Goal: Information Seeking & Learning: Learn about a topic

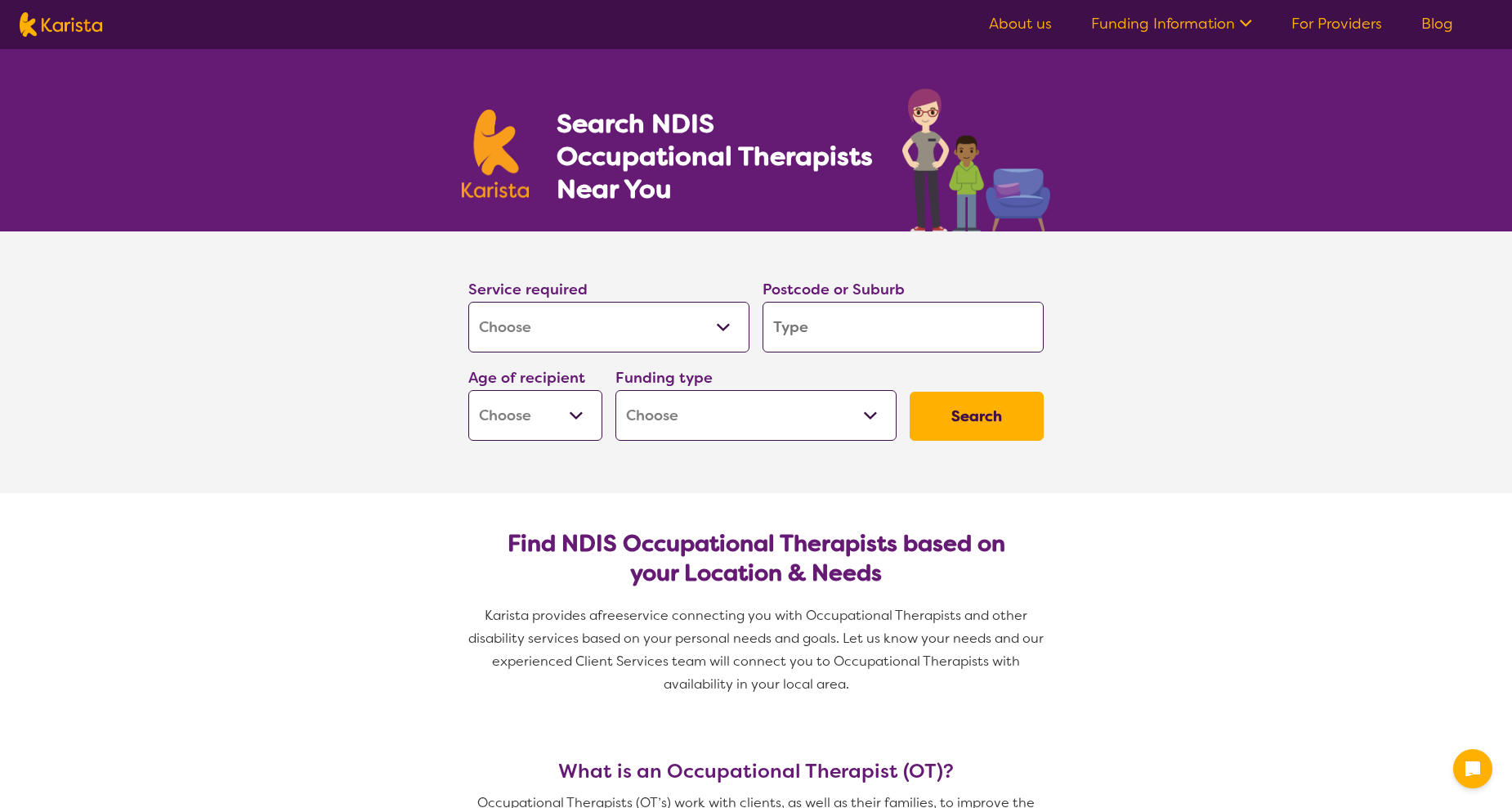
select select "[MEDICAL_DATA]"
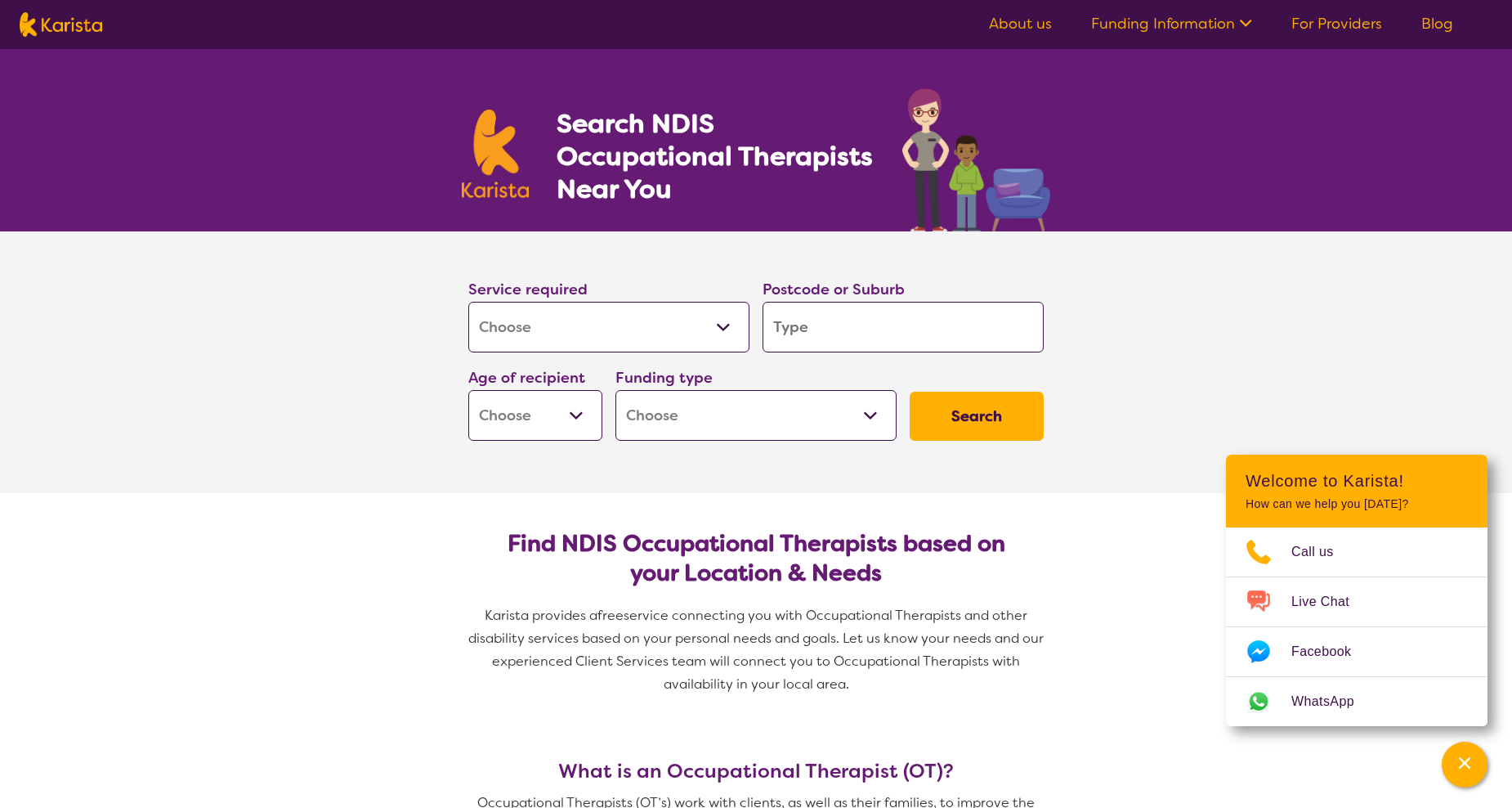
click at [724, 327] on select "Allied Health Assistant Assessment ([MEDICAL_DATA] or [MEDICAL_DATA]) Behaviour…" at bounding box center [609, 327] width 281 height 51
click at [868, 330] on input "search" at bounding box center [903, 327] width 281 height 51
type input "2"
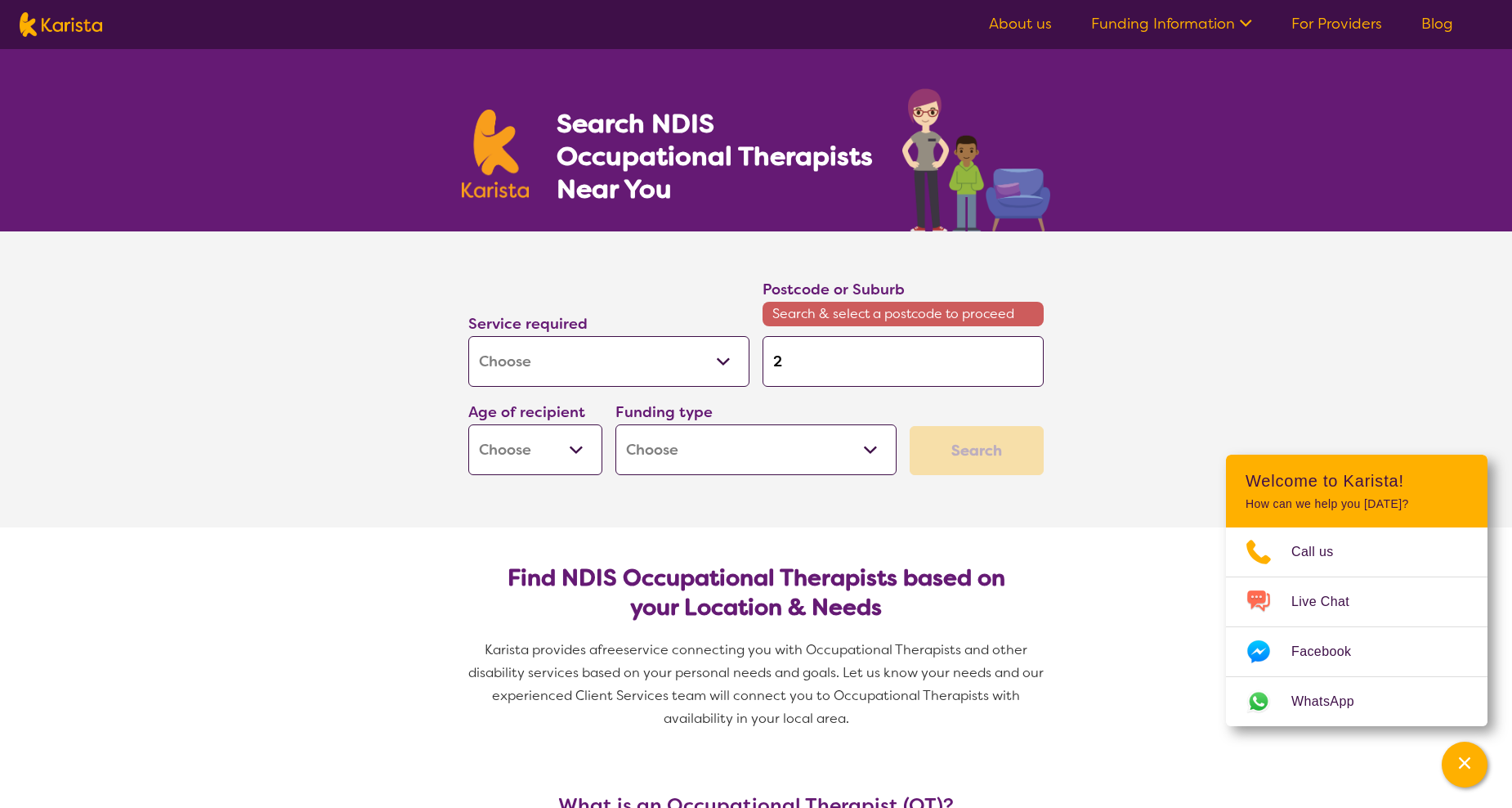
type input "22"
type input "220"
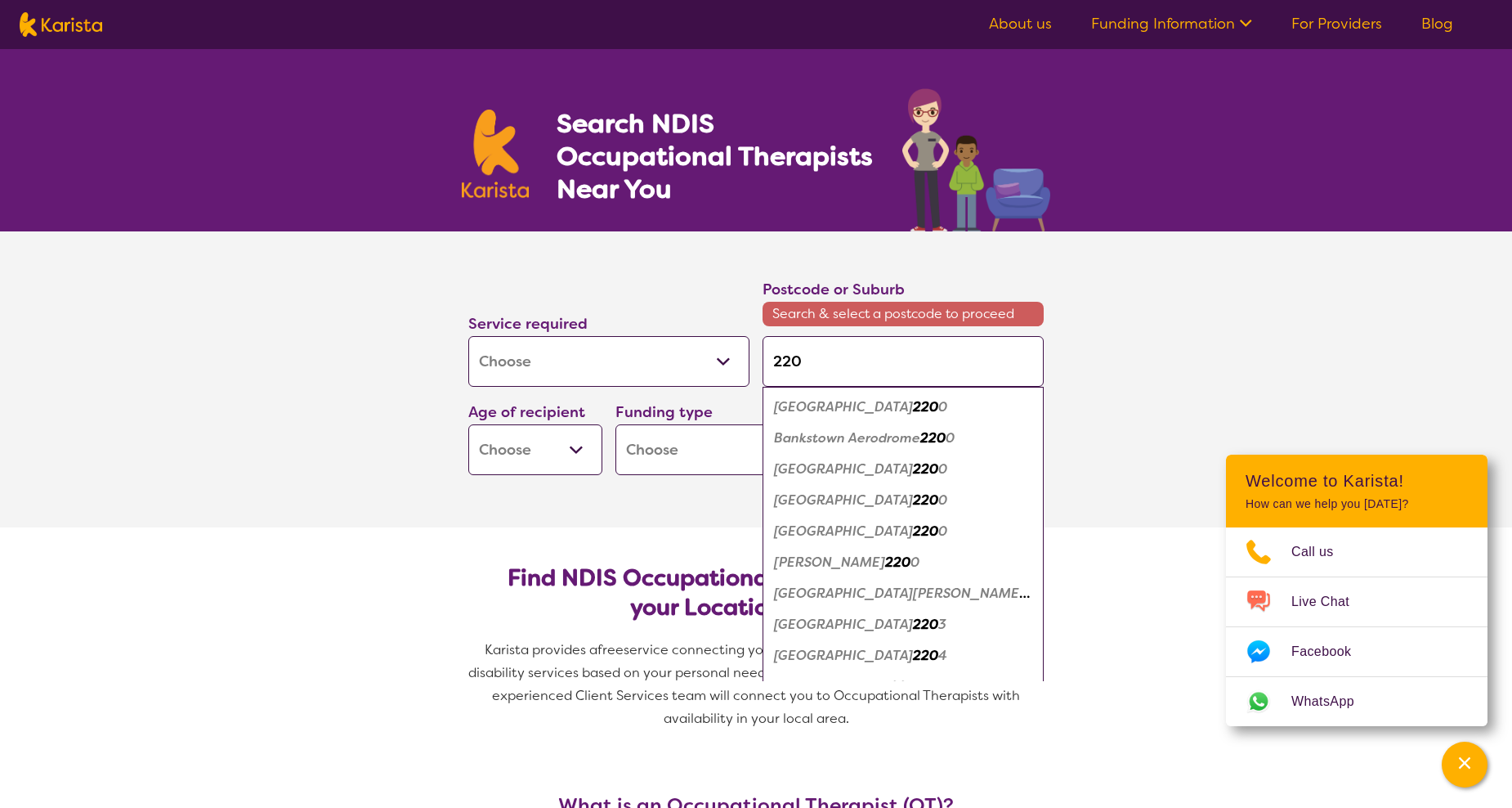
type input "2209"
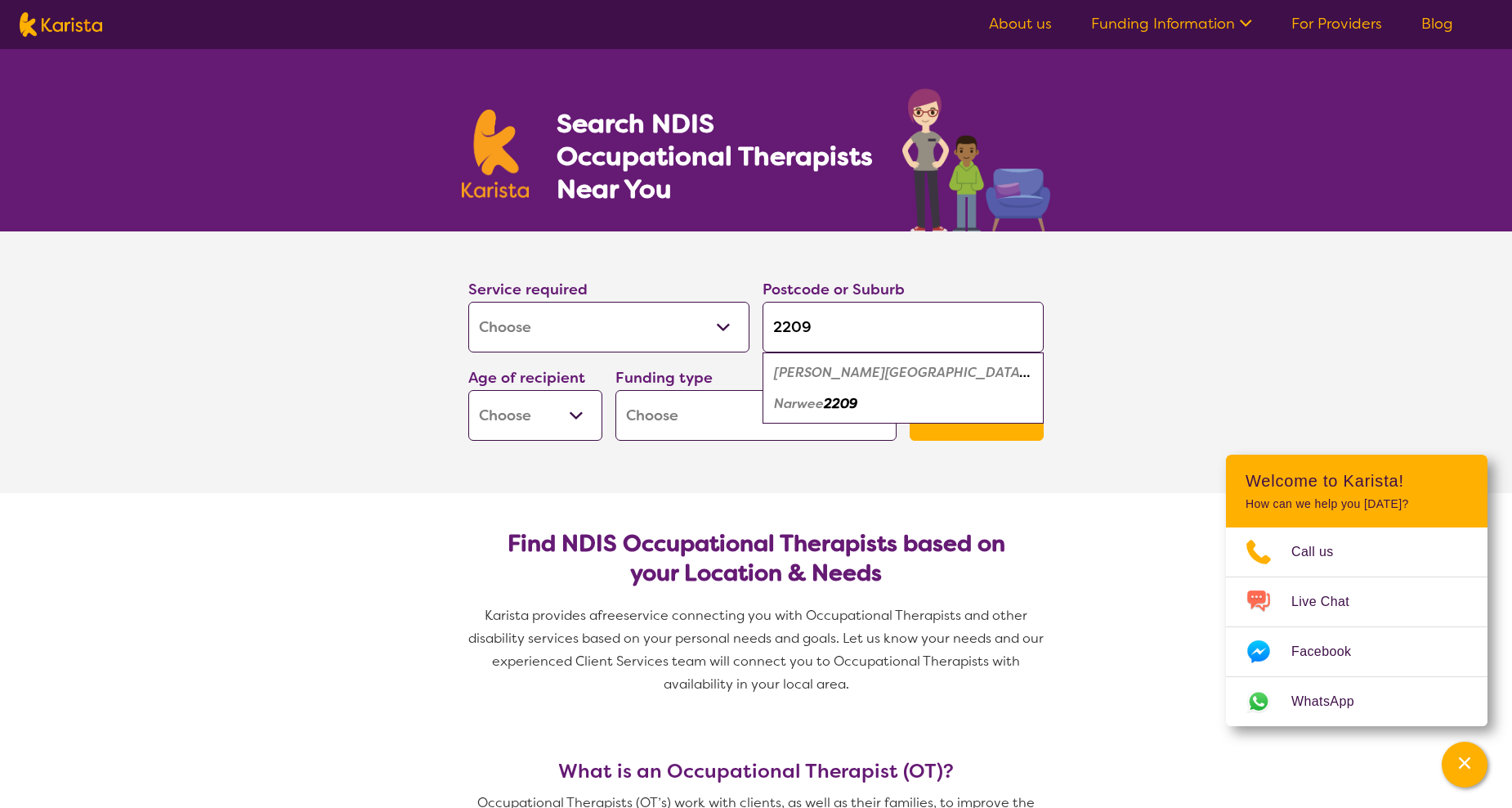
type input "220"
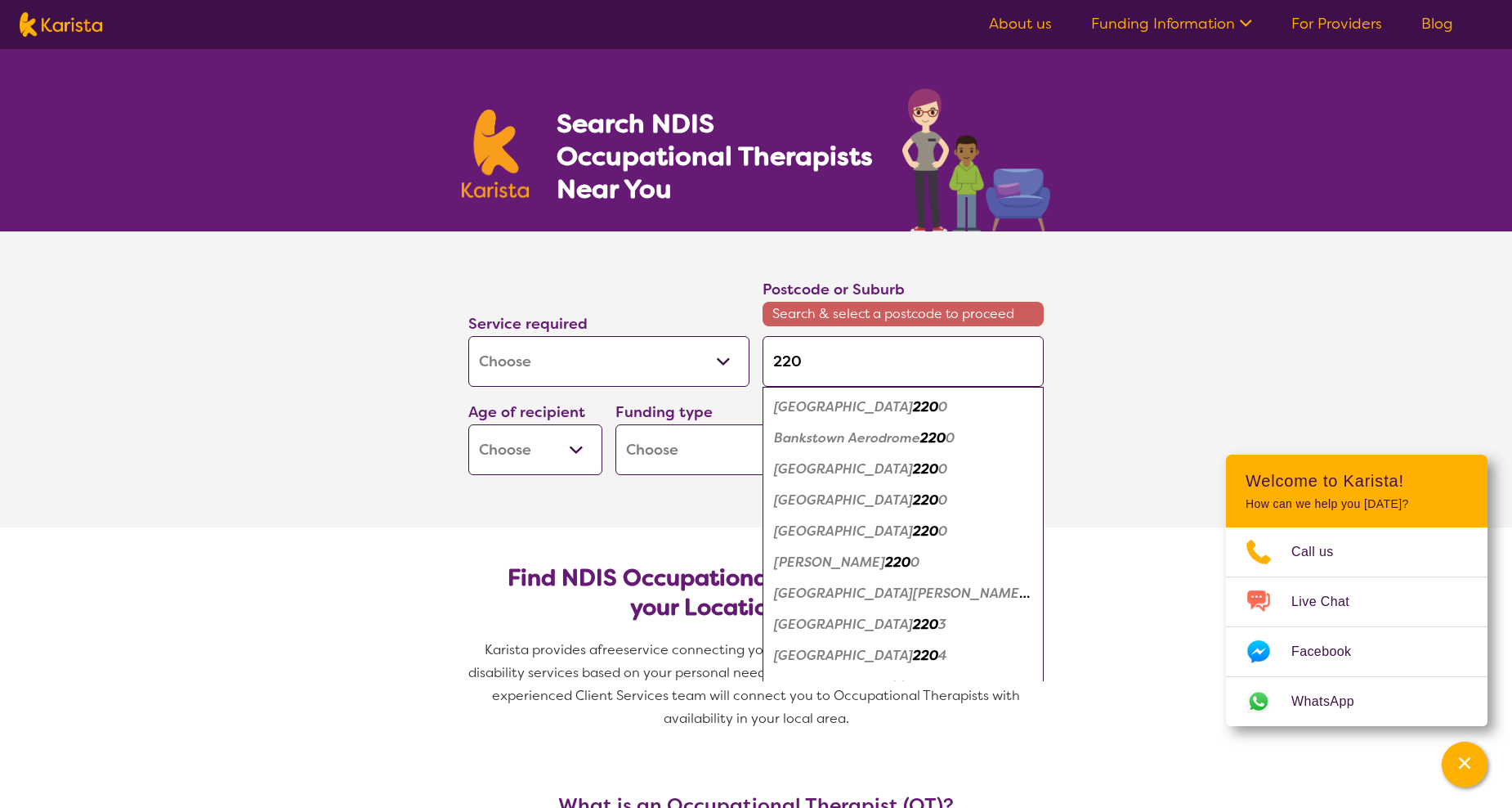
type input "2209"
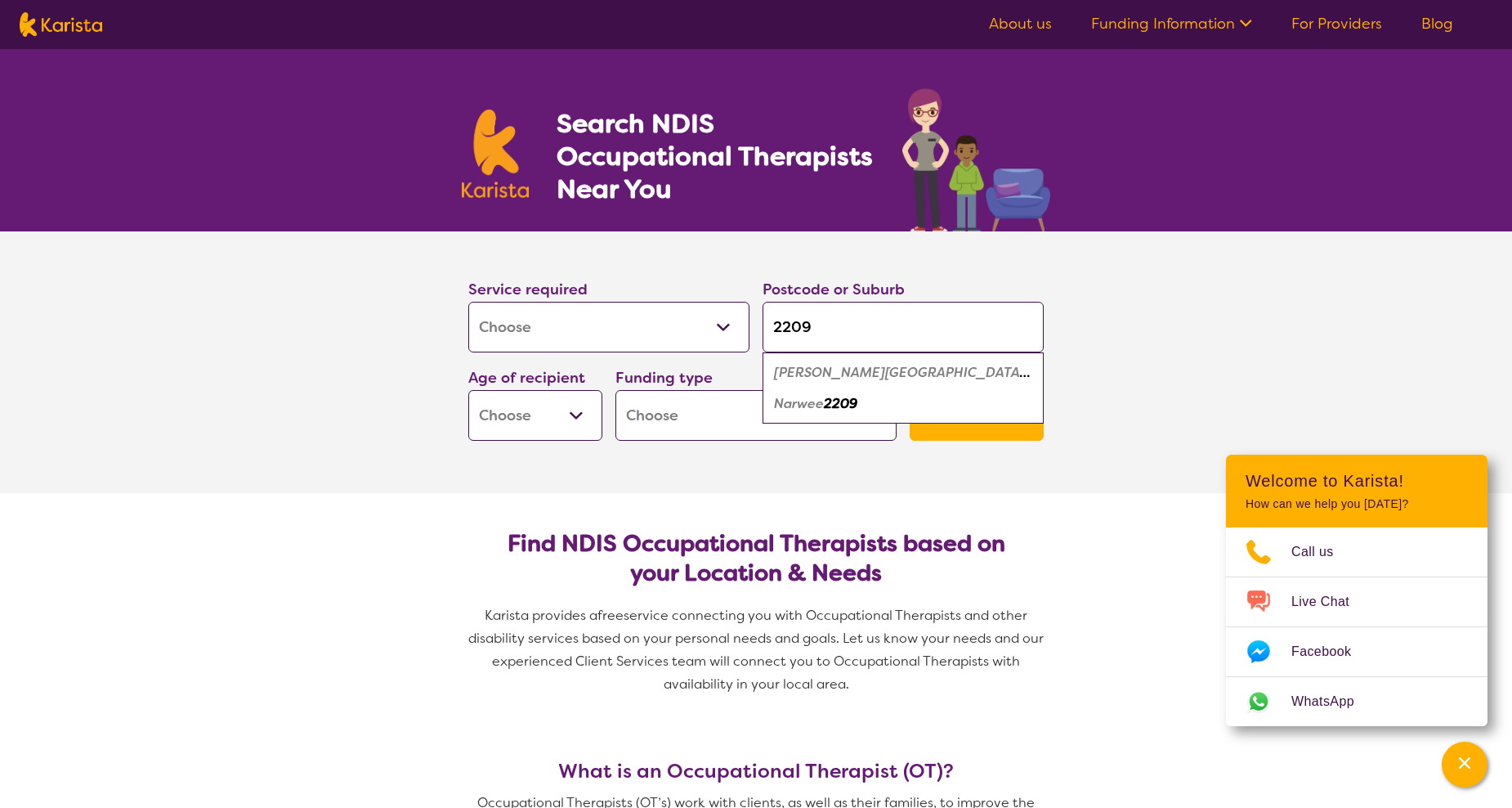
type input "22090"
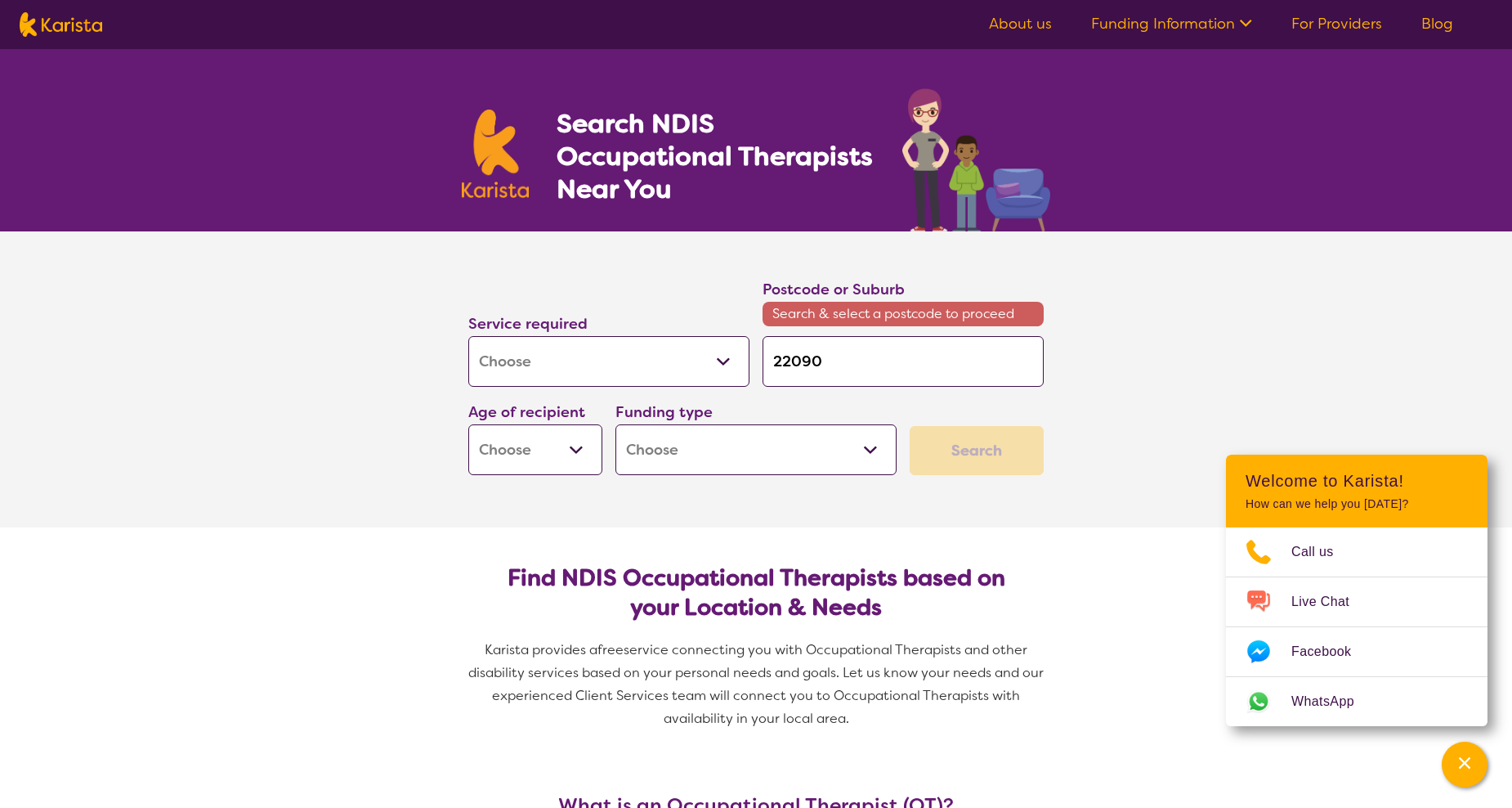
click at [788, 355] on input "22090" at bounding box center [903, 362] width 281 height 51
type input "2290"
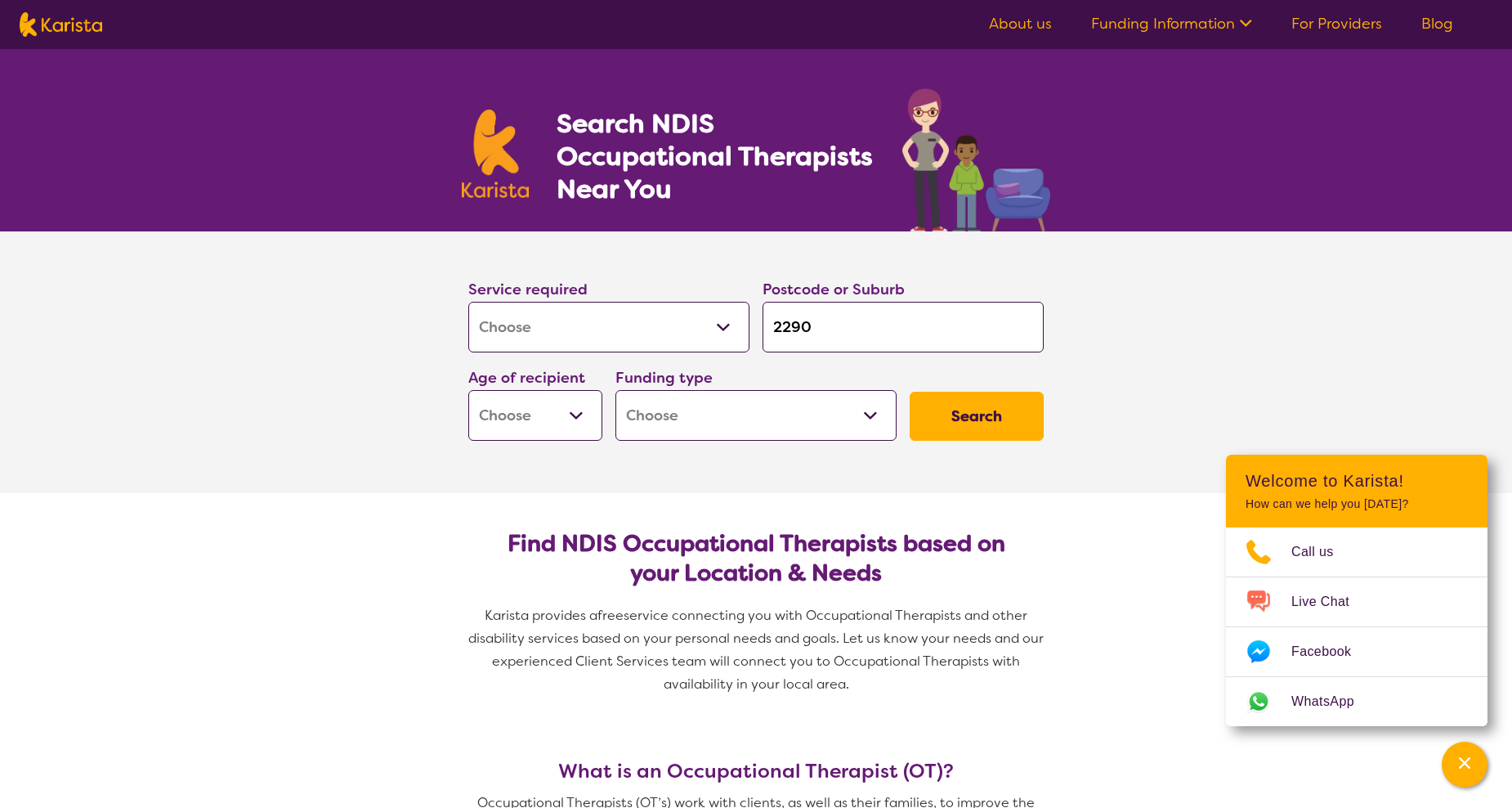
type input "220"
type input "22"
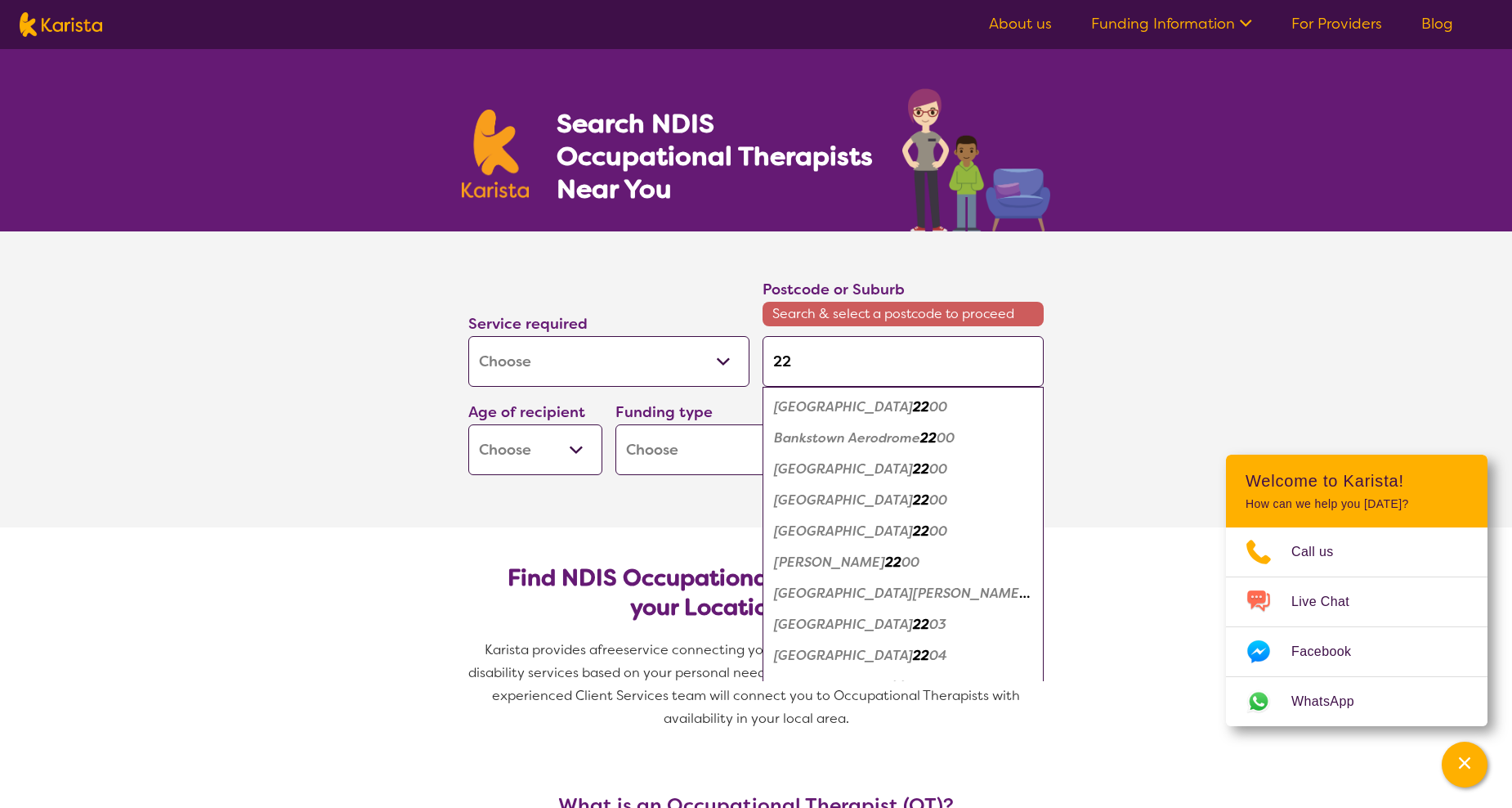
type input "229"
type input "2290"
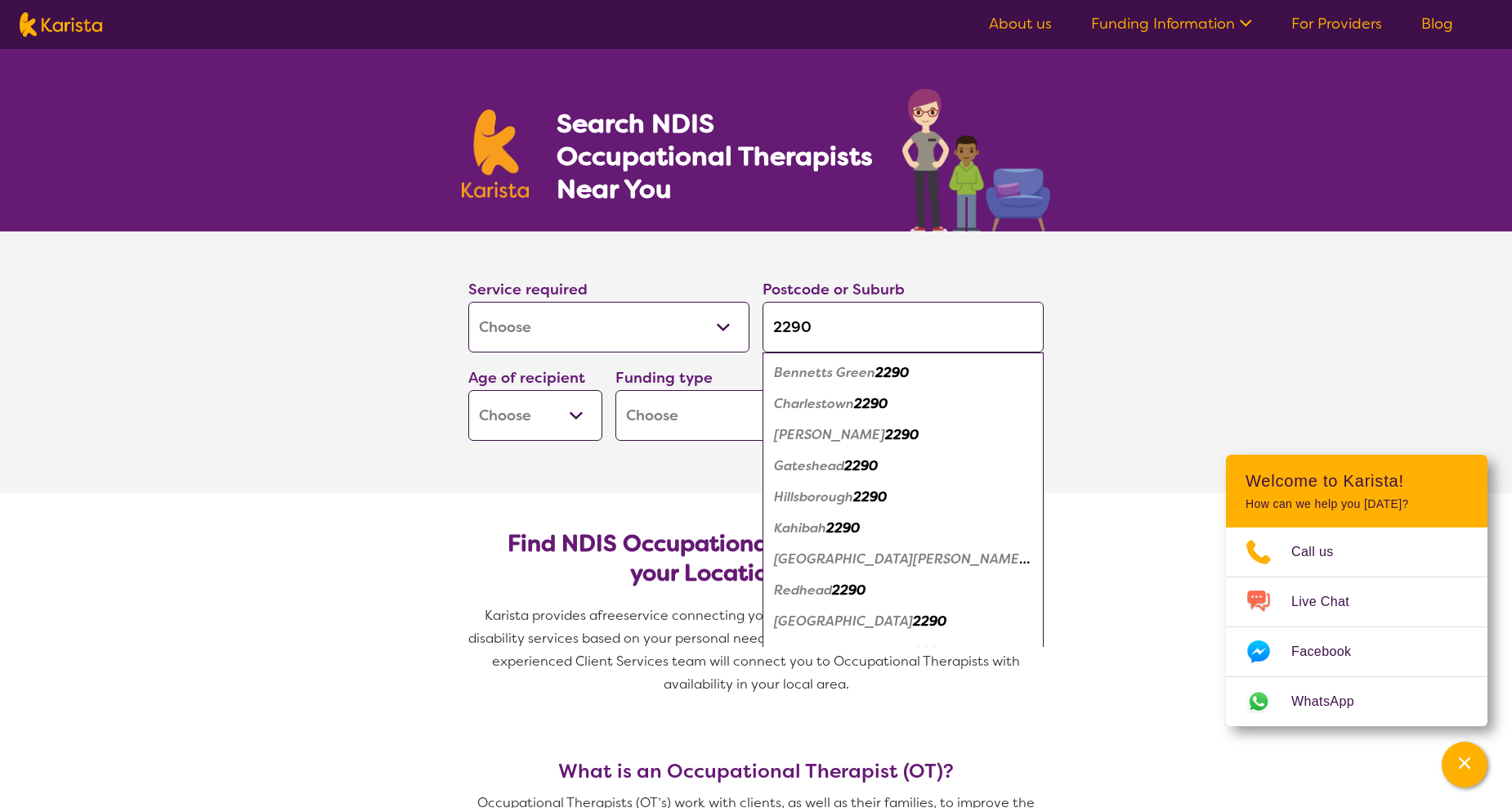
type input "2290"
click at [824, 590] on em "Redhead" at bounding box center [803, 590] width 58 height 17
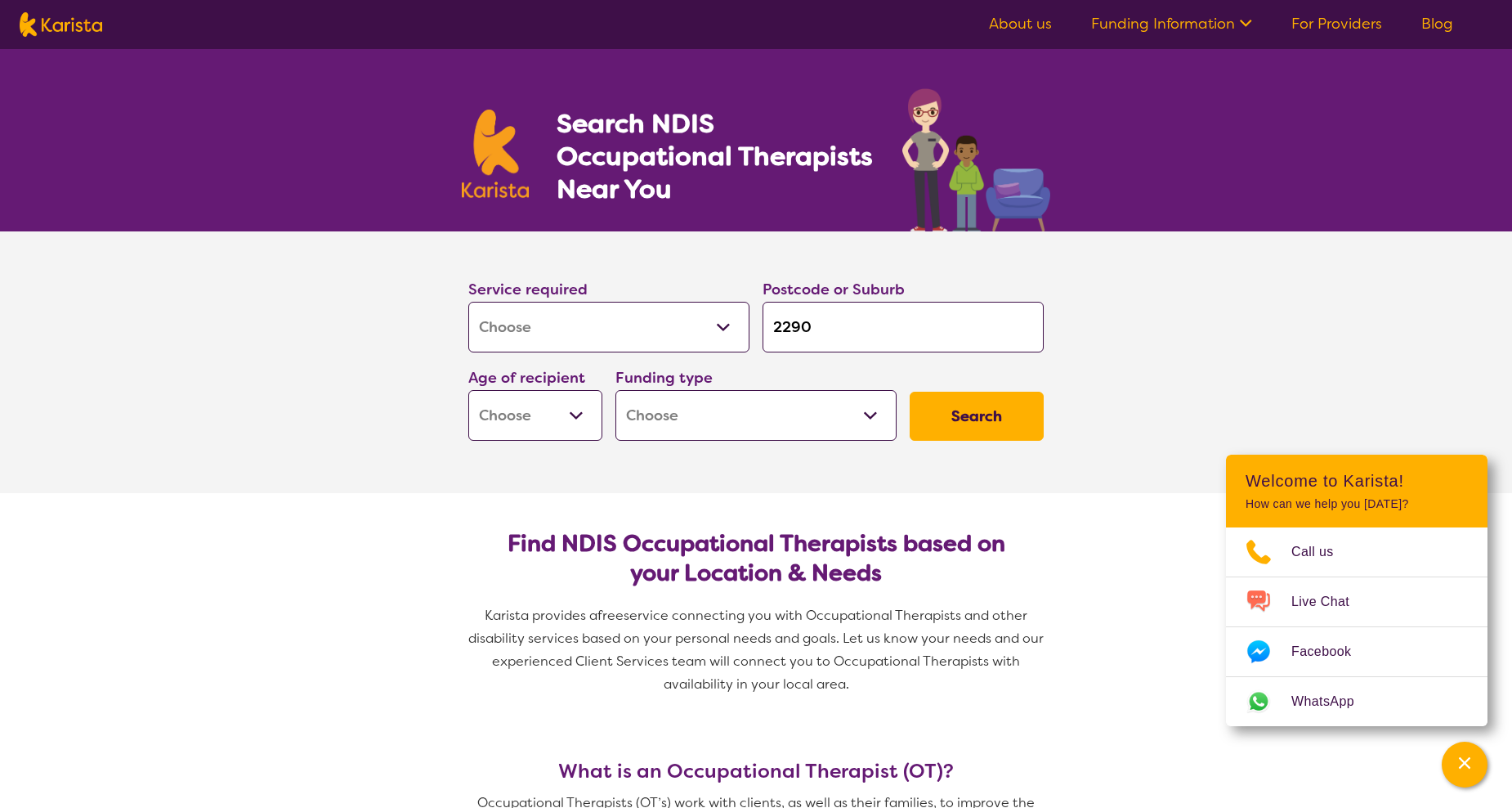
click at [577, 410] on select "Early Childhood - 0 to 9 Child - 10 to 11 Adolescent - 12 to 17 Adult - 18 to 6…" at bounding box center [535, 415] width 134 height 51
select select "AD"
click at [469, 390] on select "Early Childhood - 0 to 9 Child - 10 to 11 Adolescent - 12 to 17 Adult - 18 to 6…" at bounding box center [535, 415] width 134 height 51
select select "AD"
click at [856, 412] on select "Home Care Package (HCP) National Disability Insurance Scheme (NDIS) I don't know" at bounding box center [755, 415] width 281 height 51
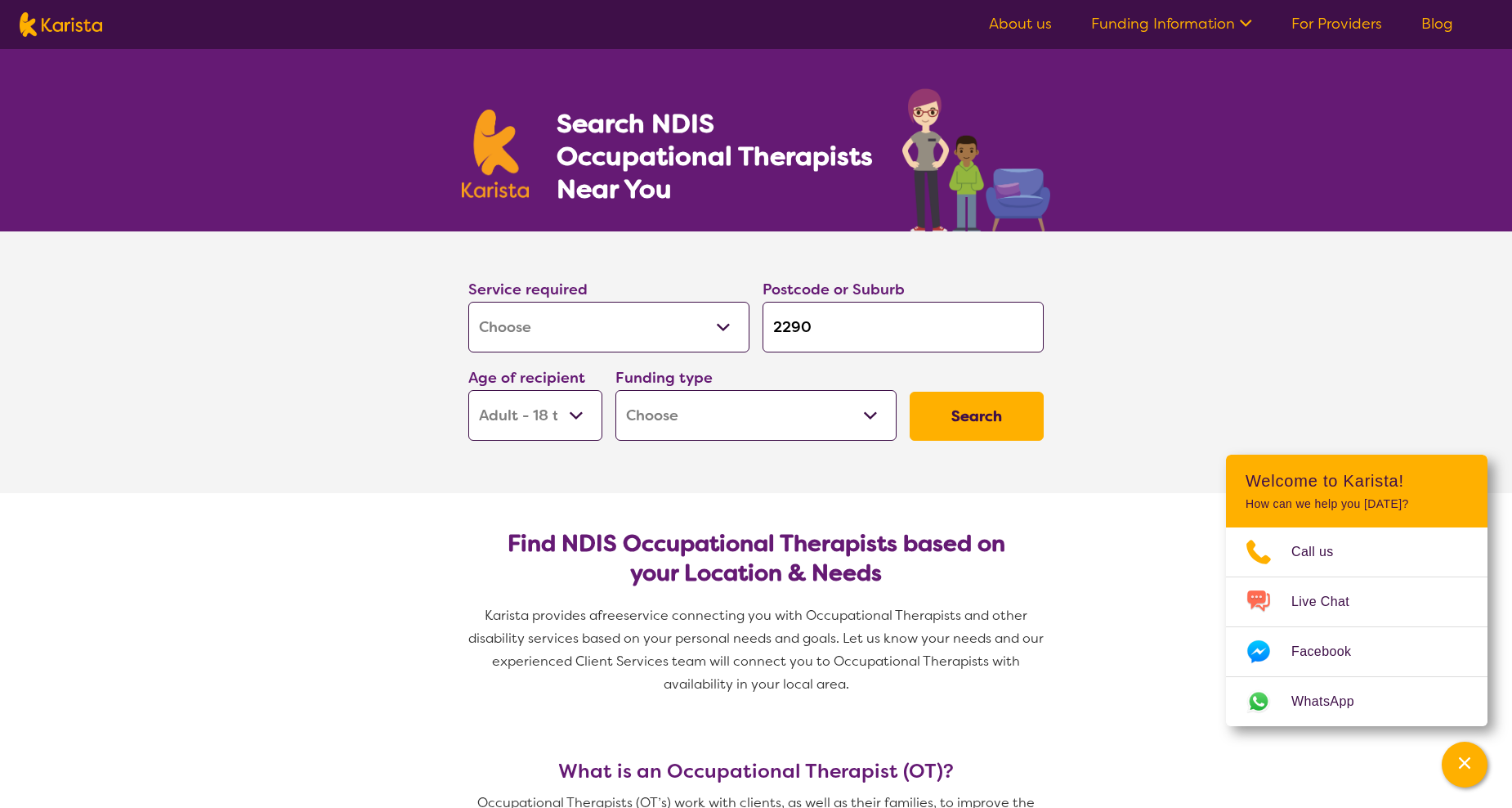
select select "NDIS"
click at [615, 390] on select "Home Care Package (HCP) National Disability Insurance Scheme (NDIS) I don't know" at bounding box center [755, 415] width 281 height 51
select select "NDIS"
click at [954, 432] on button "Search" at bounding box center [977, 416] width 134 height 49
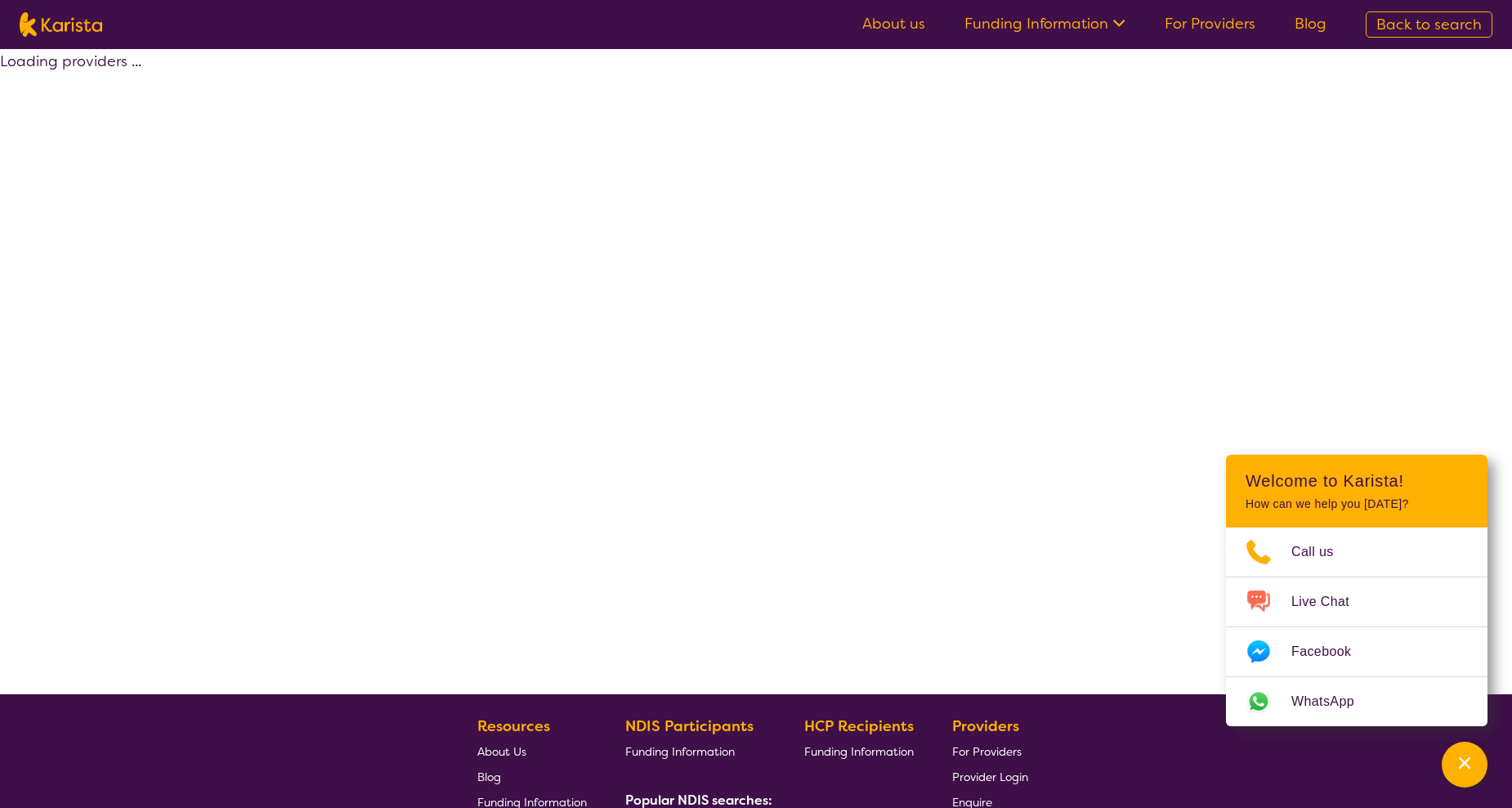
select select "by_score"
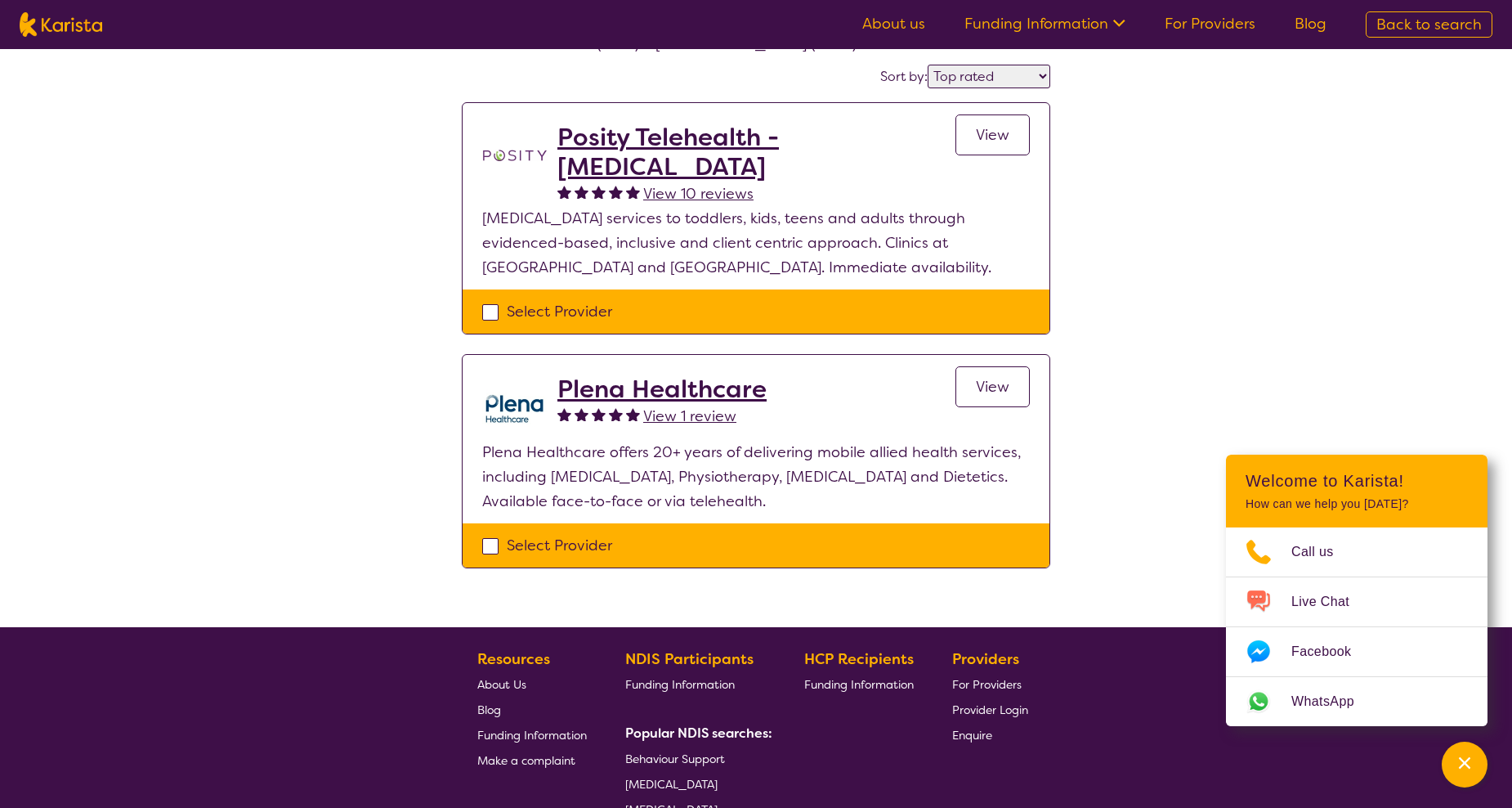
scroll to position [163, 0]
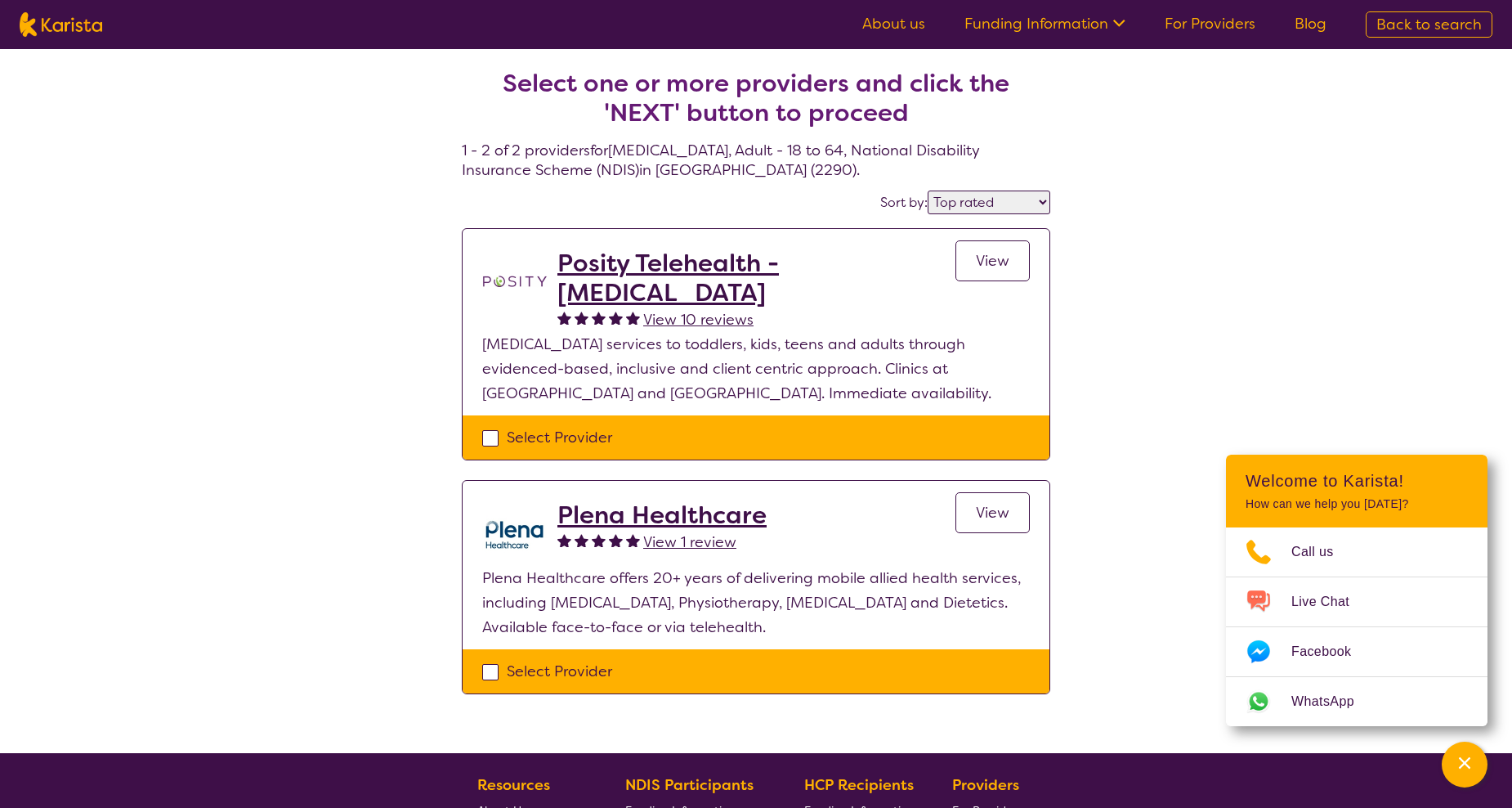
select select "[MEDICAL_DATA]"
select select "AD"
select select "NDIS"
select select "[MEDICAL_DATA]"
select select "AD"
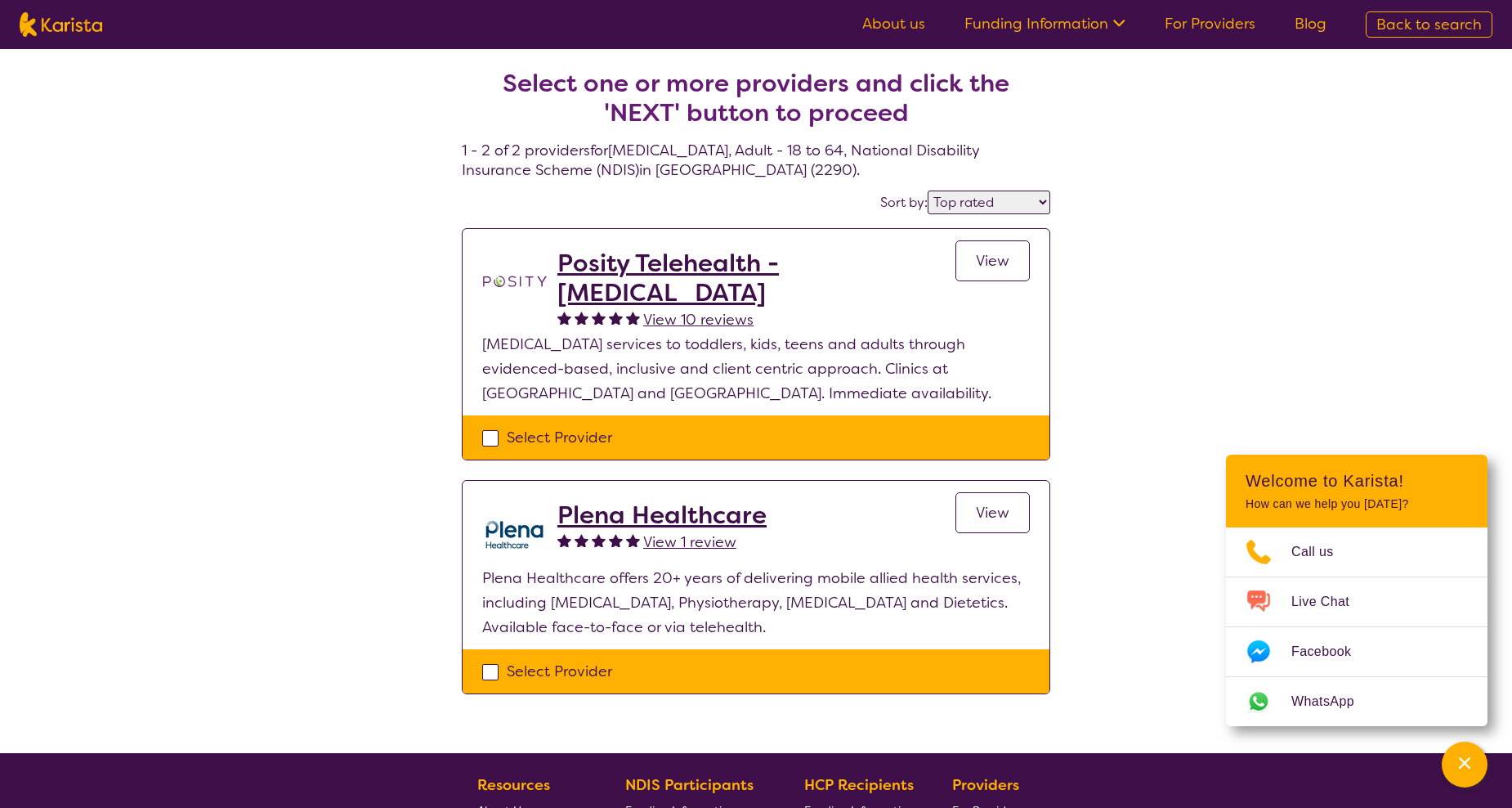
select select "NDIS"
